Goal: Transaction & Acquisition: Subscribe to service/newsletter

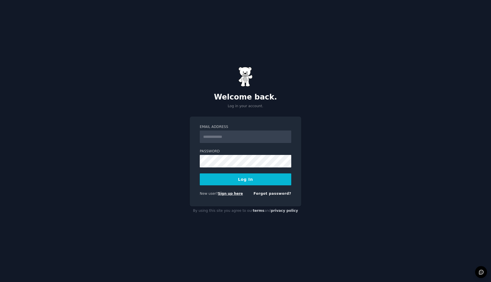
click at [231, 194] on link "Sign up here" at bounding box center [230, 194] width 25 height 4
click at [244, 140] on input "Email Address" at bounding box center [246, 136] width 92 height 13
type input "**********"
click at [251, 180] on button "Log In" at bounding box center [246, 179] width 92 height 12
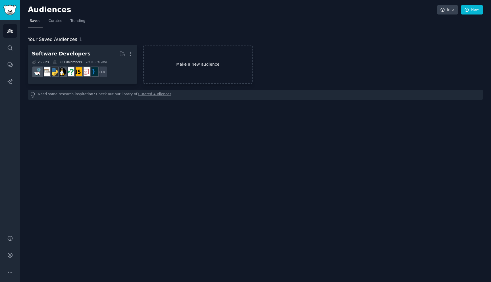
click at [159, 58] on link "Make a new audience" at bounding box center [197, 64] width 109 height 39
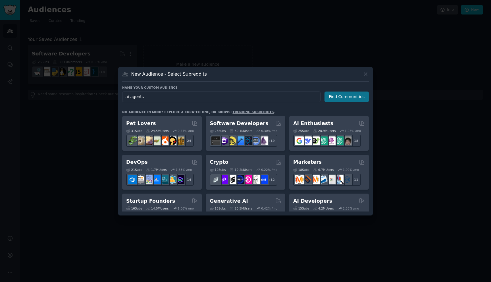
type input "ai agents"
click at [364, 97] on button "Find Communities" at bounding box center [347, 97] width 44 height 11
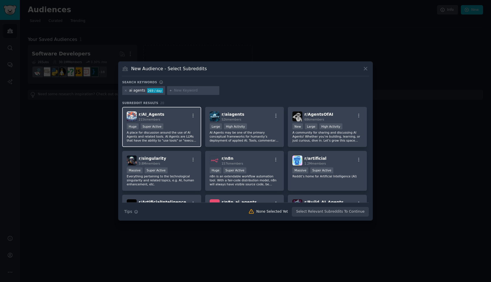
click at [177, 134] on p "A place for discussion around the use of AI Agents and related tools. AI Agents…" at bounding box center [162, 136] width 70 height 12
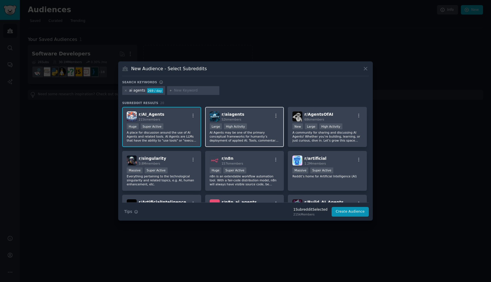
click at [235, 136] on p "AI Agents may be one of the primary conceptual frameworks for humanity’s deploy…" at bounding box center [245, 136] width 70 height 12
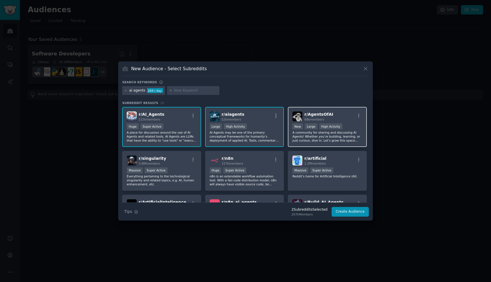
click at [312, 138] on p "A community for sharing and discussing AI Agents! Whether you’re building, lear…" at bounding box center [327, 136] width 70 height 12
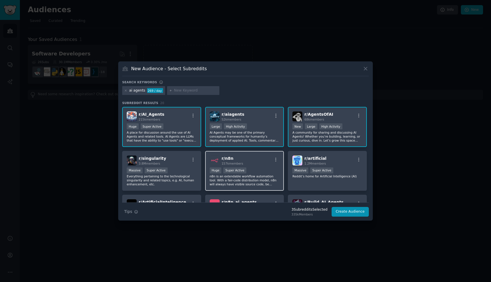
click at [239, 176] on p "n8n is an extendable workflow automation tool. With a fair-code distribution mo…" at bounding box center [245, 180] width 70 height 12
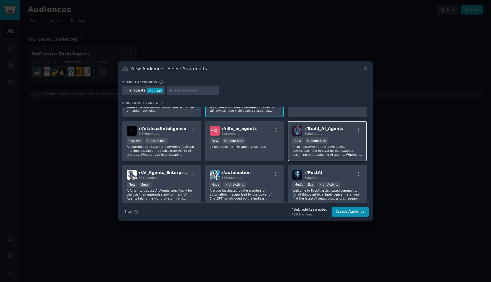
scroll to position [94, 0]
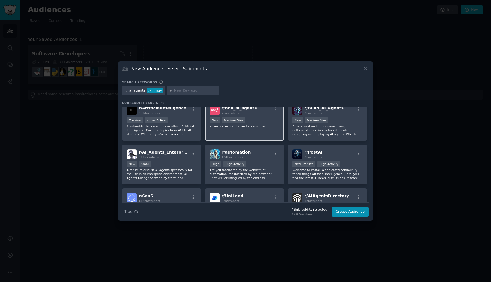
click at [250, 136] on div "r/ n8n_ai_agents 7k members New Medium Size all resources for n8n and ai resour…" at bounding box center [244, 121] width 79 height 40
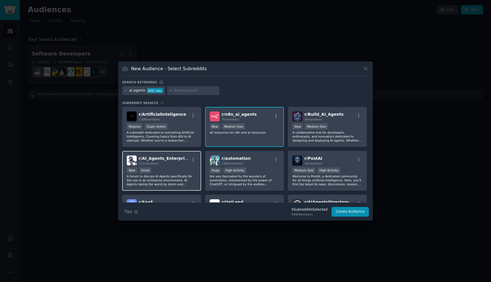
click at [182, 163] on div "111 members" at bounding box center [164, 163] width 51 height 4
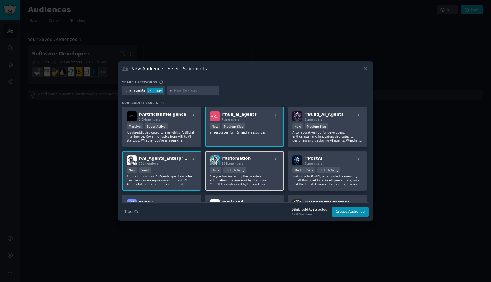
scroll to position [115, 0]
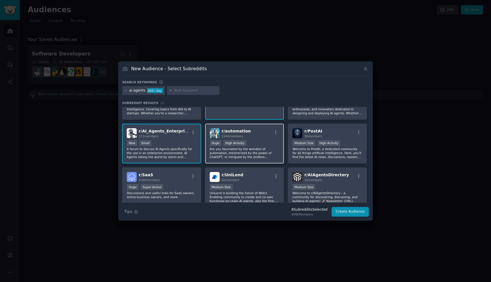
click at [275, 146] on div ">= 80th percentile for submissions / day Huge High Activity" at bounding box center [245, 143] width 70 height 7
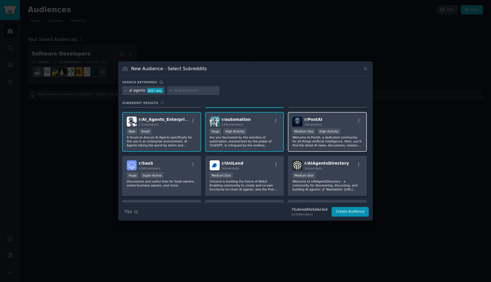
scroll to position [127, 0]
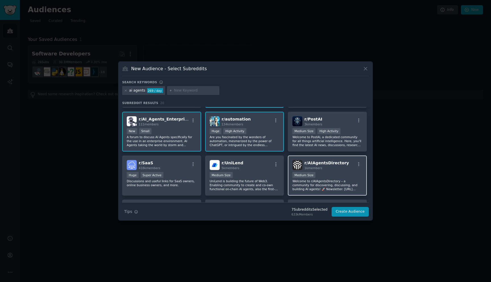
click at [318, 176] on div "Medium Size" at bounding box center [327, 175] width 70 height 7
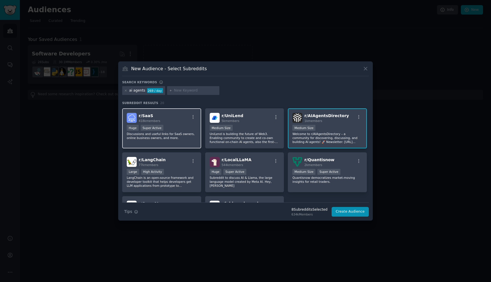
scroll to position [227, 0]
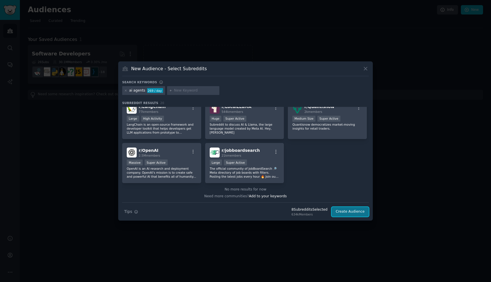
click at [351, 210] on button "Create Audience" at bounding box center [351, 212] width 38 height 10
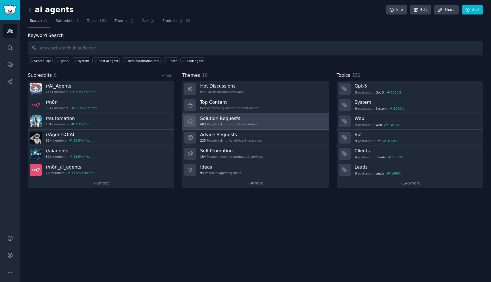
click at [239, 122] on div "403 People asking for tools & solutions" at bounding box center [229, 124] width 58 height 4
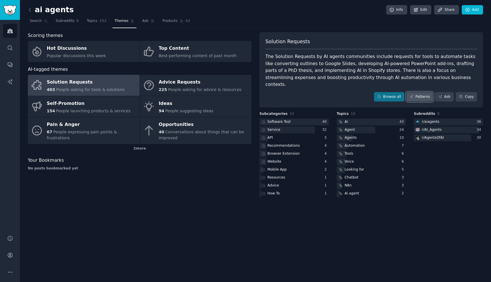
click at [421, 92] on link "Patterns" at bounding box center [419, 97] width 27 height 10
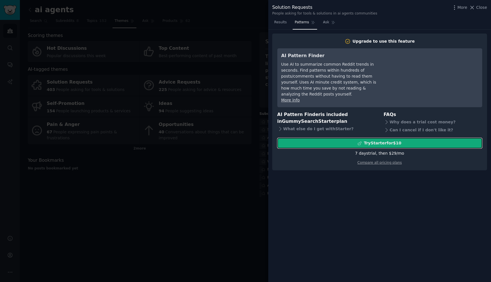
click at [393, 140] on div "Try Starter for $10" at bounding box center [383, 143] width 38 height 6
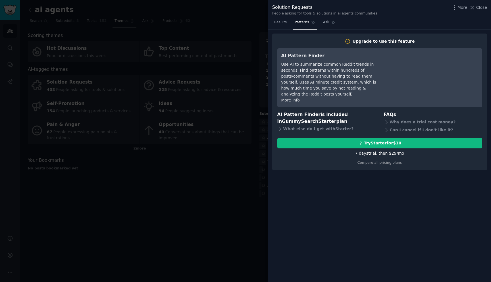
click at [366, 150] on div "7 days trial, then $ 29 /mo" at bounding box center [379, 153] width 49 height 6
